Goal: Check status: Check status

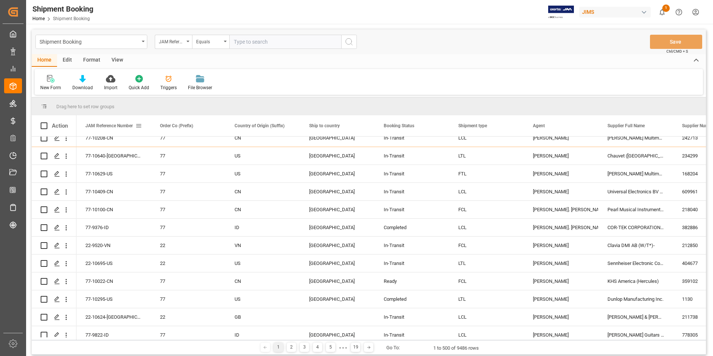
scroll to position [186, 0]
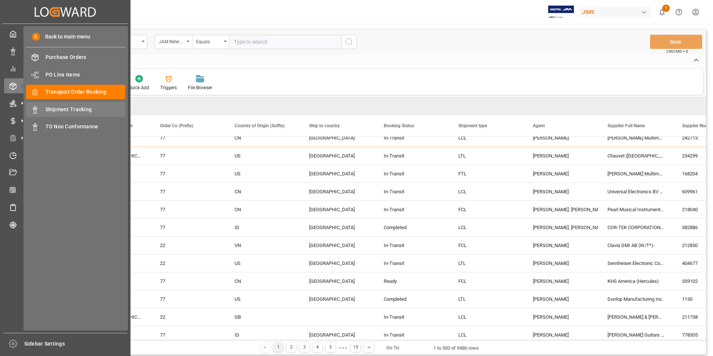
click at [73, 107] on span "Shipment Tracking" at bounding box center [85, 110] width 80 height 8
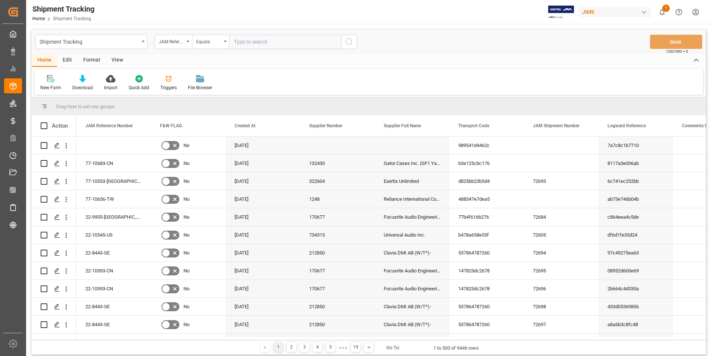
click at [114, 58] on div "View" at bounding box center [117, 60] width 23 height 13
click at [46, 82] on icon at bounding box center [47, 78] width 7 height 7
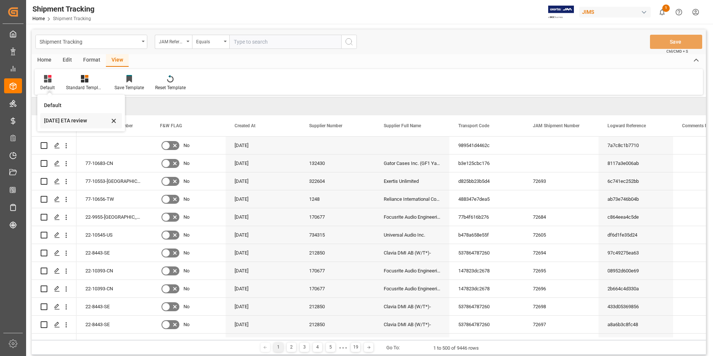
click at [63, 120] on div "Friday ETA review" at bounding box center [76, 121] width 65 height 8
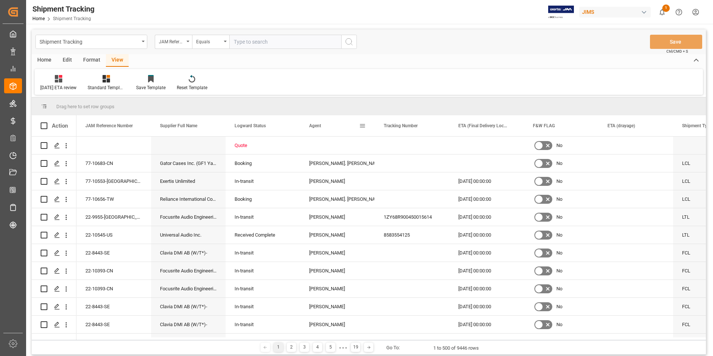
click at [362, 125] on span at bounding box center [362, 125] width 7 height 7
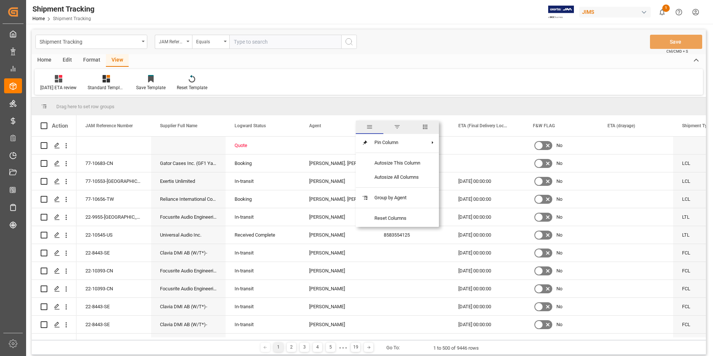
click at [399, 128] on span "filter" at bounding box center [397, 126] width 7 height 7
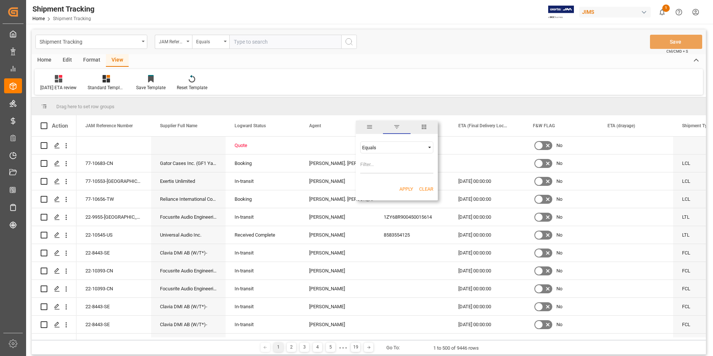
click at [380, 167] on input "Filter Value" at bounding box center [396, 165] width 73 height 15
type input "[PERSON_NAME]"
click at [405, 189] on button "Apply" at bounding box center [406, 188] width 14 height 7
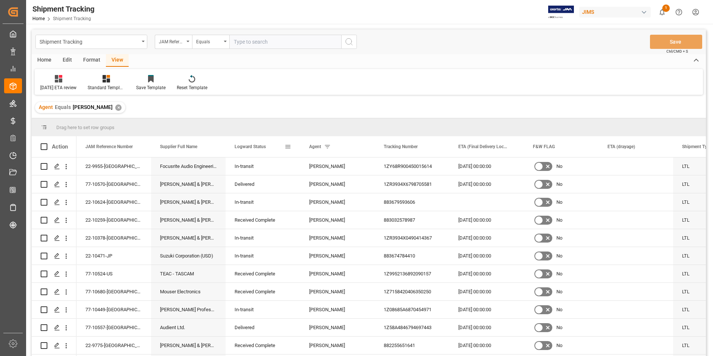
click at [288, 147] on span at bounding box center [287, 146] width 7 height 7
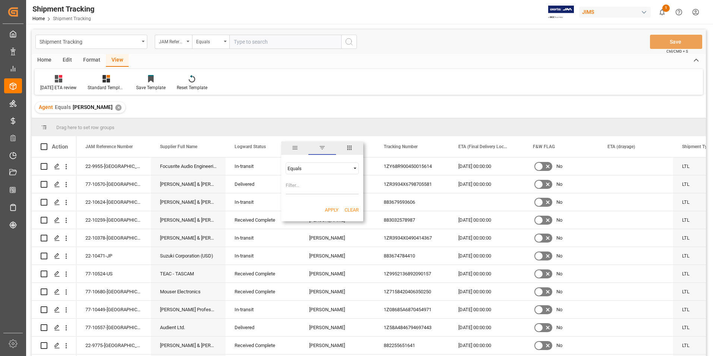
click at [309, 188] on input "Filter Value" at bounding box center [322, 186] width 73 height 15
type input "In-transit"
click at [332, 212] on button "Apply" at bounding box center [332, 209] width 14 height 7
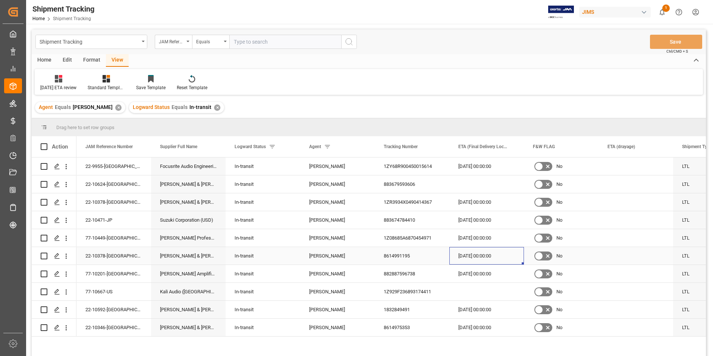
click at [481, 253] on div "20-08-2025 00:00:00" at bounding box center [486, 256] width 75 height 18
click at [465, 255] on div "20-08-2025 00:00:00" at bounding box center [486, 256] width 75 height 18
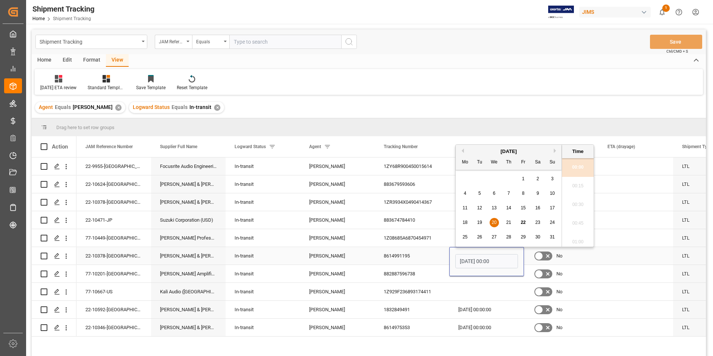
scroll to position [1102, 0]
click at [497, 236] on div "27" at bounding box center [494, 237] width 9 height 9
type input "27-08-2025 00:00"
drag, startPoint x: 501, startPoint y: 262, endPoint x: 456, endPoint y: 259, distance: 45.2
click at [456, 259] on input "27-08-2025 00:00" at bounding box center [486, 261] width 63 height 14
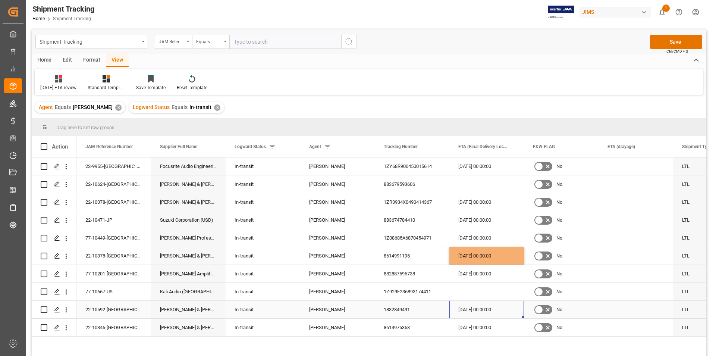
click at [480, 311] on div "20-08-2025 00:00:00" at bounding box center [486, 310] width 75 height 18
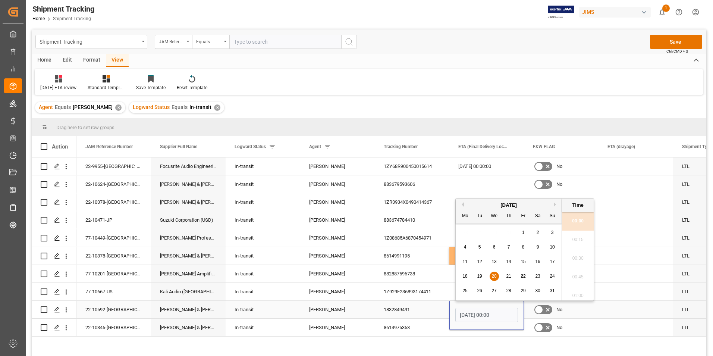
click at [480, 311] on input "20-08-2025 00:00" at bounding box center [486, 315] width 63 height 14
type input "27-08-2025 00:00"
click at [535, 346] on div "22-9955-GB Focusrite Audio Engineering (W/T*)- In-transit Jacques Denis 1ZY68R9…" at bounding box center [390, 258] width 629 height 203
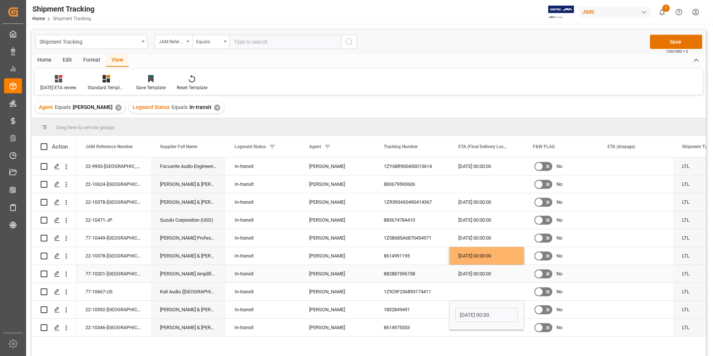
click at [485, 276] on div "20-08-2025 00:00:00" at bounding box center [486, 274] width 75 height 18
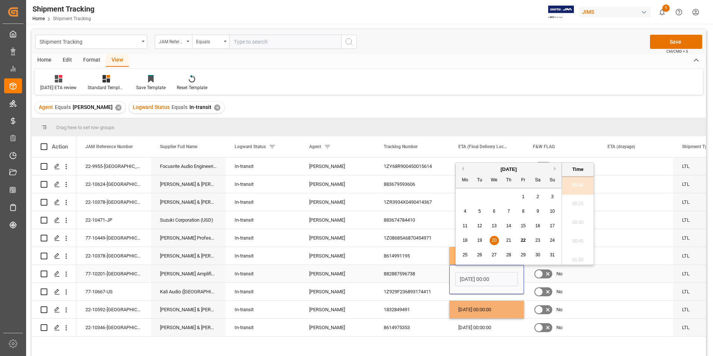
click at [485, 276] on input "20-08-2025 00:00" at bounding box center [486, 279] width 63 height 14
type input "27-08-2025 00:00"
click at [439, 346] on div "22-9955-GB Focusrite Audio Engineering (W/T*)- In-transit Jacques Denis 1ZY68R9…" at bounding box center [390, 258] width 629 height 203
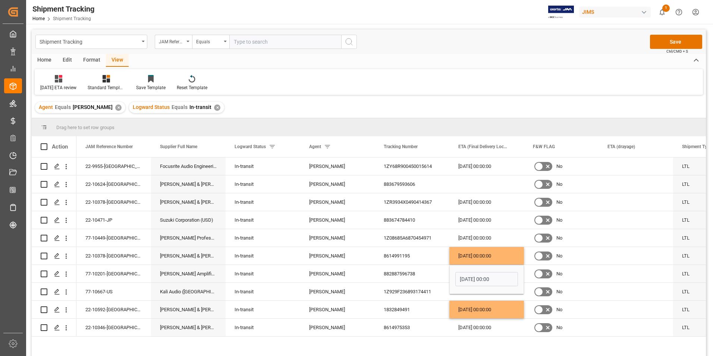
click at [439, 346] on div "22-9955-GB Focusrite Audio Engineering (W/T*)- In-transit Jacques Denis 1ZY68R9…" at bounding box center [390, 258] width 629 height 203
click at [541, 346] on div "22-9955-GB Focusrite Audio Engineering (W/T*)- In-transit Jacques Denis 1ZY68R9…" at bounding box center [390, 258] width 629 height 203
click at [489, 328] on div "20-08-2025 00:00:00" at bounding box center [486, 327] width 75 height 18
click at [488, 328] on div "20-08-2025 00:00:00" at bounding box center [486, 327] width 75 height 18
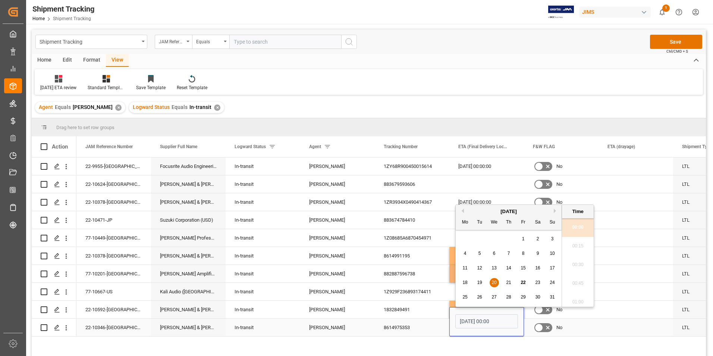
click at [488, 328] on input "20-08-2025 00:00" at bounding box center [486, 321] width 63 height 14
type input "27-08-2025 00:00"
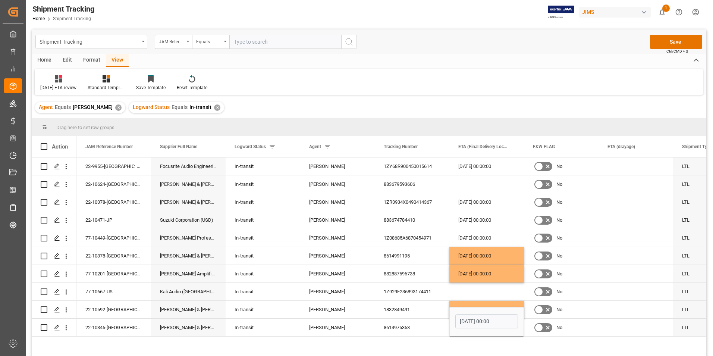
click at [439, 345] on div "22-9955-GB Focusrite Audio Engineering (W/T*)- In-transit Jacques Denis 1ZY68R9…" at bounding box center [390, 258] width 629 height 203
drag, startPoint x: 490, startPoint y: 180, endPoint x: 487, endPoint y: 184, distance: 4.8
click at [490, 180] on div "Press SPACE to select this row." at bounding box center [486, 184] width 75 height 18
click at [485, 185] on div "Press SPACE to select this row." at bounding box center [486, 184] width 75 height 18
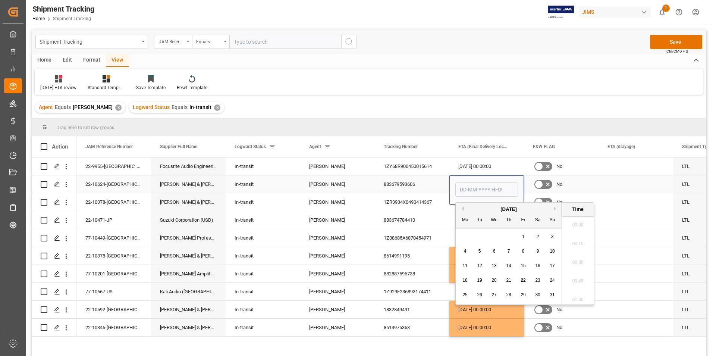
click at [485, 185] on input "Press SPACE to select this row." at bounding box center [486, 189] width 63 height 14
click at [523, 295] on span "29" at bounding box center [522, 294] width 5 height 5
type input "[DATE] 00:00"
click at [434, 343] on div "22-9955-GB Focusrite Audio Engineering (W/T*)- In-transit Jacques Denis 1ZY68R9…" at bounding box center [390, 258] width 629 height 203
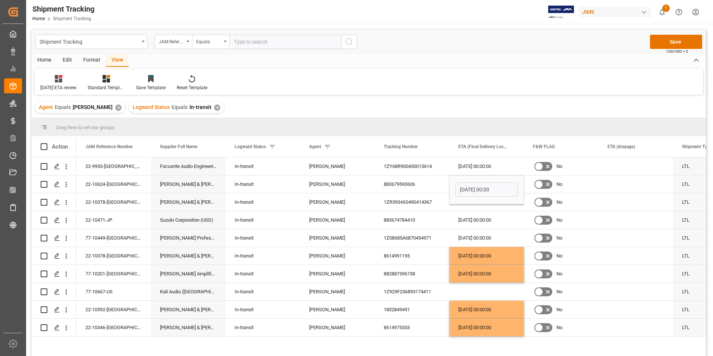
click at [590, 340] on div "22-9955-GB Focusrite Audio Engineering (W/T*)- In-transit Jacques Denis 1ZY68R9…" at bounding box center [390, 258] width 629 height 203
click at [440, 218] on div "883674784410" at bounding box center [412, 220] width 75 height 18
click at [491, 164] on div "25-08-2025 00:00:00" at bounding box center [486, 166] width 75 height 18
click at [491, 164] on div "Press SPACE to select this row." at bounding box center [486, 171] width 63 height 17
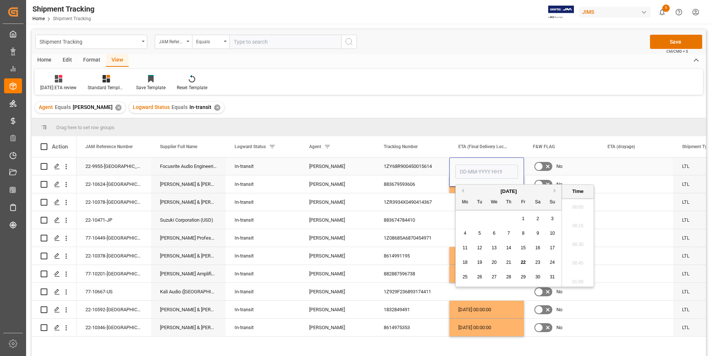
click at [487, 167] on input "Press SPACE to select this row." at bounding box center [486, 171] width 63 height 14
click at [477, 275] on span "26" at bounding box center [479, 276] width 5 height 5
type input "26-08-2025 00:00"
click at [438, 220] on div "883674784410" at bounding box center [412, 220] width 75 height 18
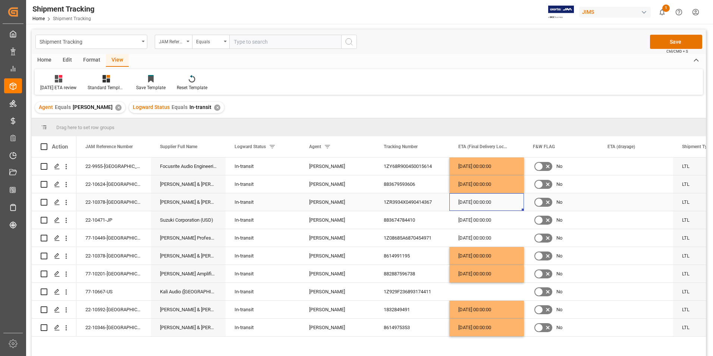
click at [478, 204] on div "25-08-2025 00:00:00" at bounding box center [486, 202] width 75 height 18
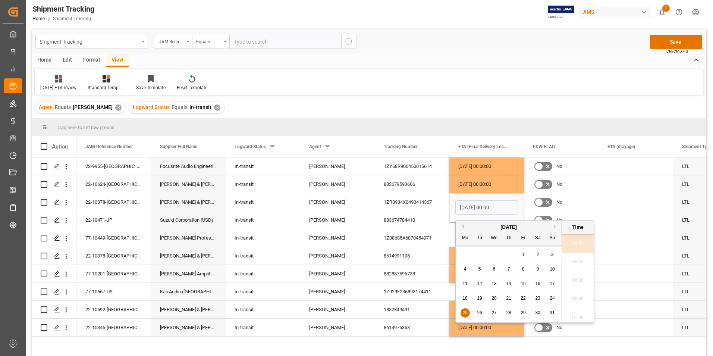
click at [479, 309] on div "26" at bounding box center [479, 312] width 9 height 9
type input "26-08-2025 00:00"
click at [438, 220] on div "883674784410" at bounding box center [412, 220] width 75 height 18
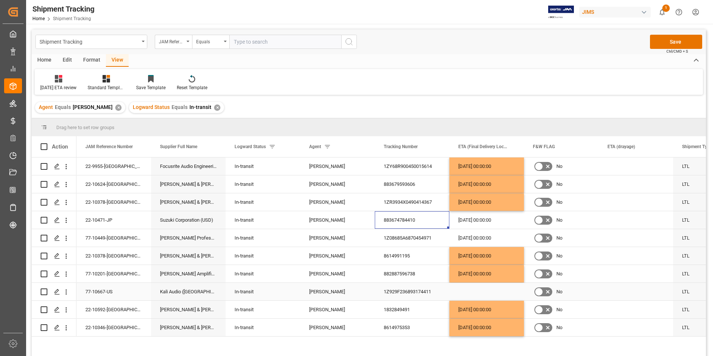
click at [432, 290] on div "1Z929F236893174411" at bounding box center [412, 292] width 75 height 18
drag, startPoint x: 432, startPoint y: 290, endPoint x: 398, endPoint y: 290, distance: 33.6
click at [398, 290] on div "1Z929F236893174411" at bounding box center [412, 292] width 75 height 18
drag, startPoint x: 434, startPoint y: 288, endPoint x: 428, endPoint y: 288, distance: 6.0
click at [428, 288] on div "1Z929F236893174411" at bounding box center [412, 292] width 75 height 18
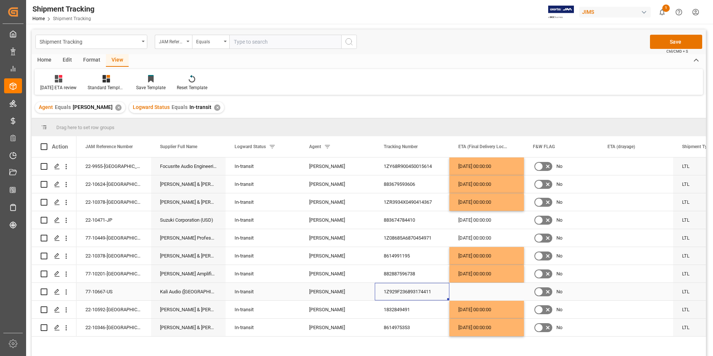
click at [418, 288] on div "1Z929F236893174411" at bounding box center [412, 292] width 75 height 18
drag, startPoint x: 438, startPoint y: 295, endPoint x: 379, endPoint y: 295, distance: 59.7
click at [379, 295] on div "1Z929F236893174411" at bounding box center [412, 296] width 75 height 26
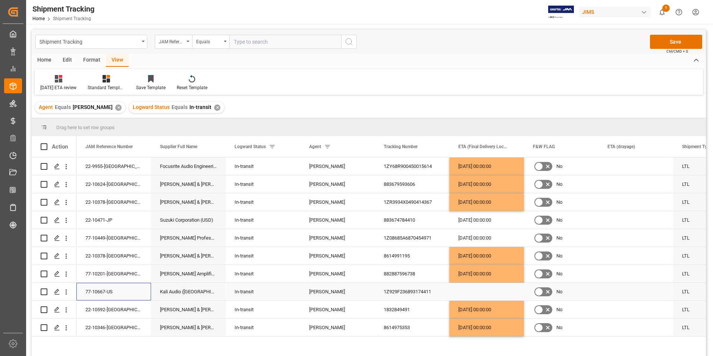
click at [105, 294] on div "77-10667-US" at bounding box center [113, 292] width 75 height 18
drag, startPoint x: 123, startPoint y: 296, endPoint x: 82, endPoint y: 296, distance: 40.6
click at [82, 296] on input "77-10667-US" at bounding box center [113, 296] width 63 height 14
click at [668, 47] on button "Save" at bounding box center [676, 42] width 52 height 14
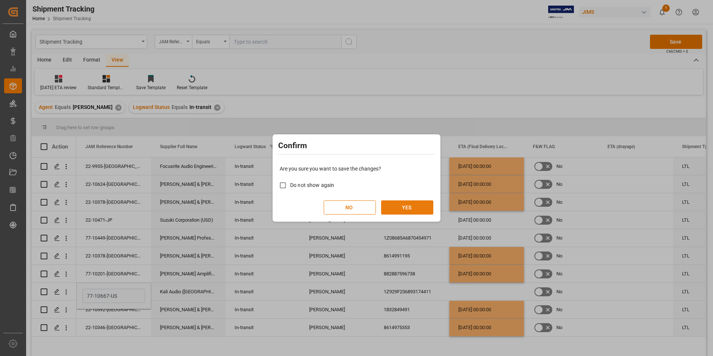
click at [406, 207] on button "YES" at bounding box center [407, 207] width 52 height 14
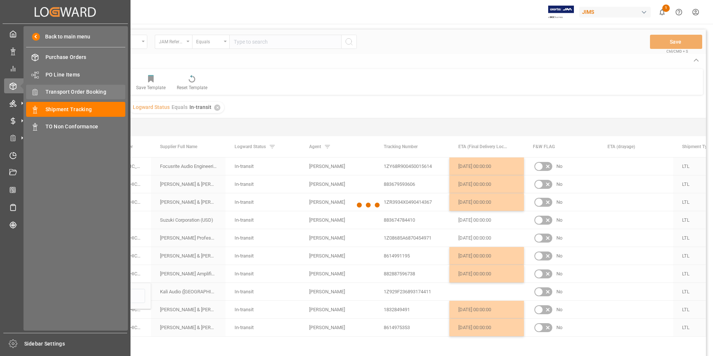
click at [87, 91] on span "Transport Order Booking" at bounding box center [85, 92] width 80 height 8
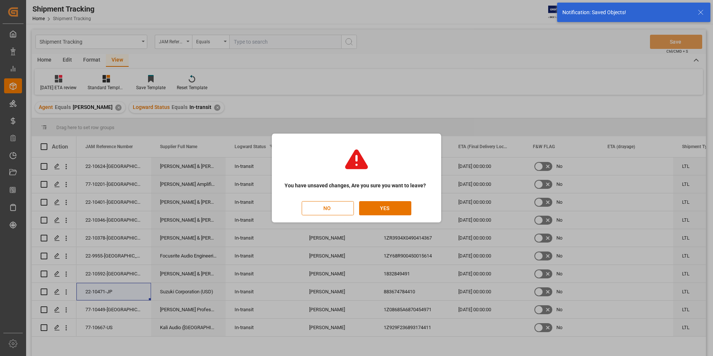
click at [327, 210] on button "NO" at bounding box center [328, 208] width 52 height 14
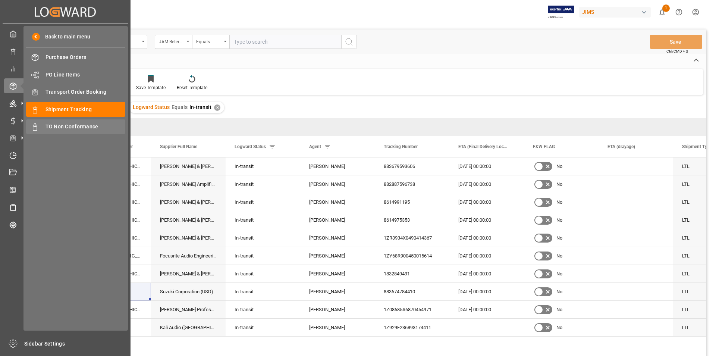
scroll to position [0, 0]
click at [93, 86] on div "Transport Order Booking Transport Order Booking" at bounding box center [75, 92] width 99 height 15
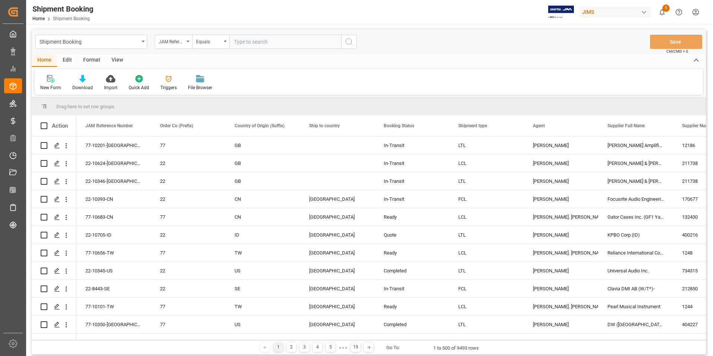
click at [242, 42] on input "text" at bounding box center [285, 42] width 112 height 14
paste input "77-10667-US"
type input "77-10667-US"
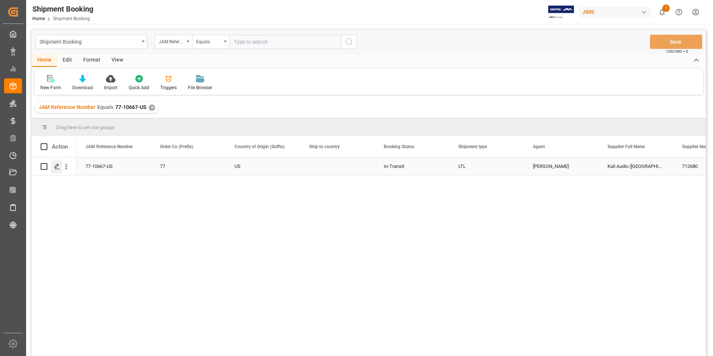
click at [57, 164] on icon "Press SPACE to select this row." at bounding box center [57, 166] width 6 height 6
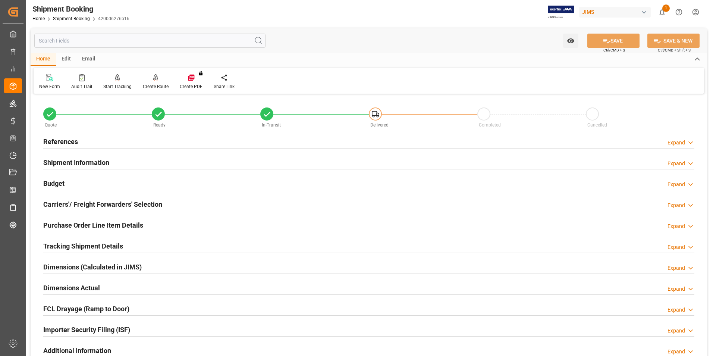
click at [57, 160] on h2 "Shipment Information" at bounding box center [76, 162] width 66 height 10
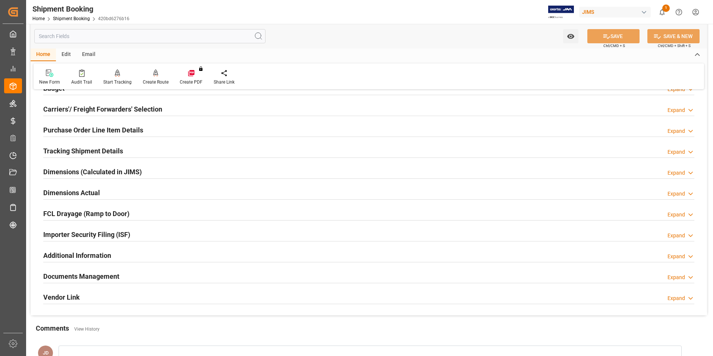
scroll to position [410, 0]
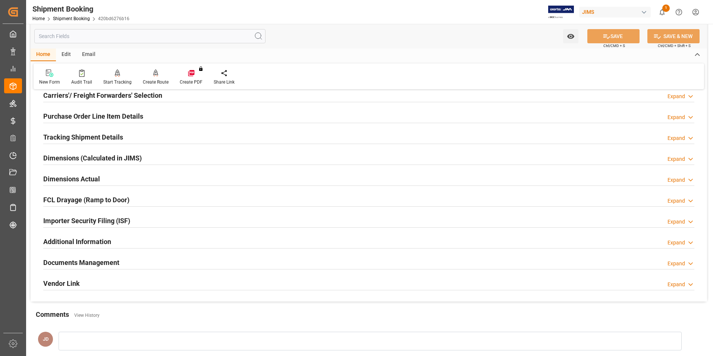
click at [74, 259] on h2 "Documents Management" at bounding box center [81, 262] width 76 height 10
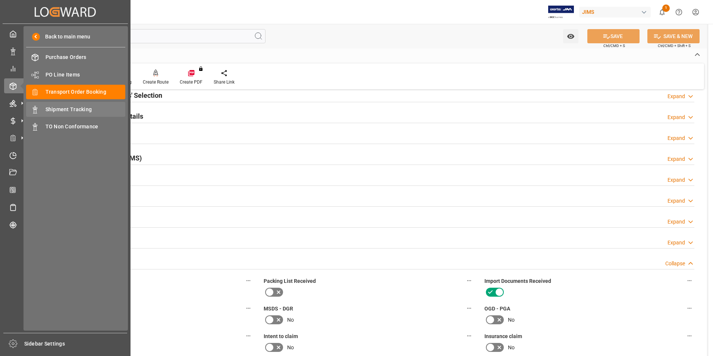
click at [73, 107] on span "Shipment Tracking" at bounding box center [85, 110] width 80 height 8
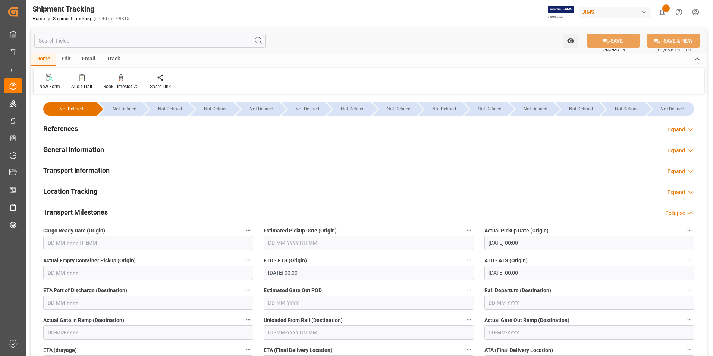
scroll to position [75, 0]
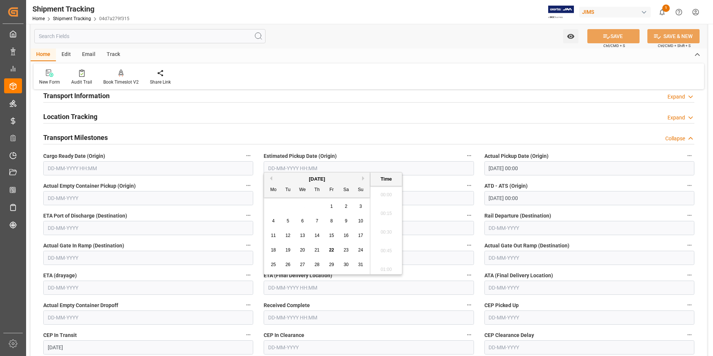
click at [303, 289] on input "text" at bounding box center [369, 287] width 210 height 14
click at [270, 210] on div "28 29 30 31 1 2 3" at bounding box center [317, 206] width 102 height 15
click at [331, 264] on span "29" at bounding box center [331, 264] width 5 height 5
type input "[DATE] 00:00"
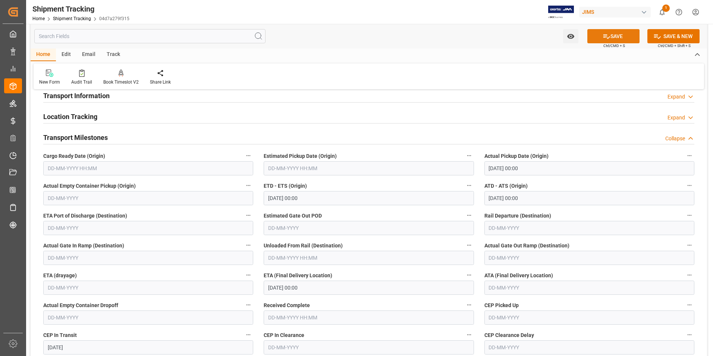
click at [609, 40] on button "SAVE" at bounding box center [613, 36] width 52 height 14
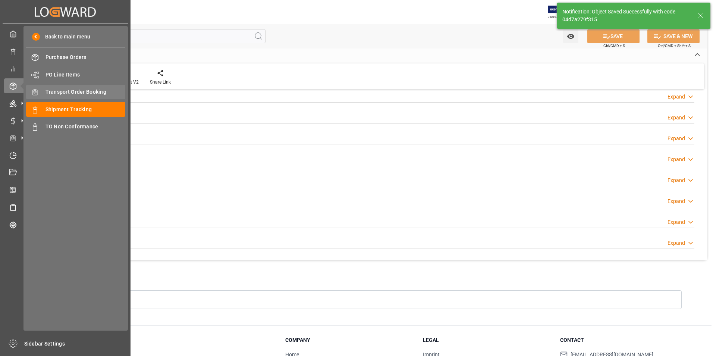
click at [65, 89] on span "Transport Order Booking" at bounding box center [85, 92] width 80 height 8
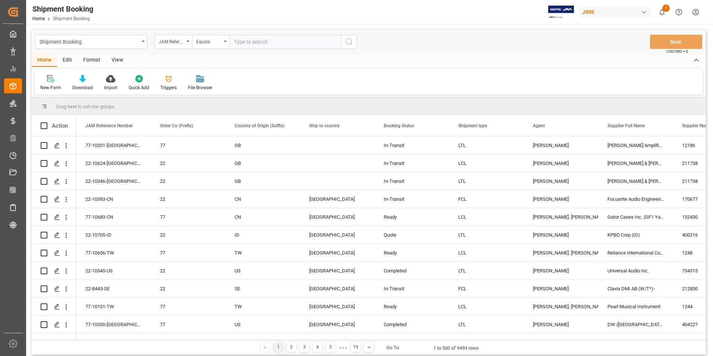
click at [264, 43] on input "text" at bounding box center [285, 42] width 112 height 14
paste input "77-10411-[GEOGRAPHIC_DATA]"
type input "77-10411-[GEOGRAPHIC_DATA]"
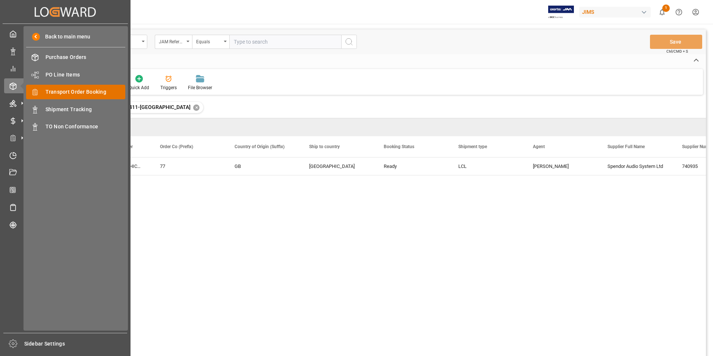
click at [63, 91] on span "Transport Order Booking" at bounding box center [85, 92] width 80 height 8
